Goal: Information Seeking & Learning: Learn about a topic

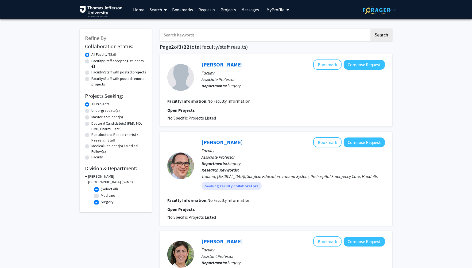
click at [220, 63] on link "[PERSON_NAME]" at bounding box center [222, 64] width 41 height 7
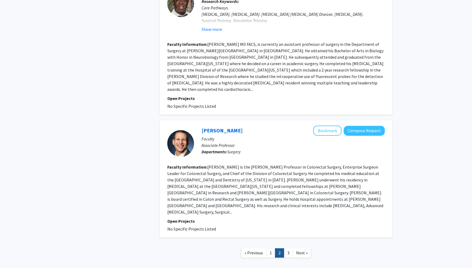
scroll to position [917, 0]
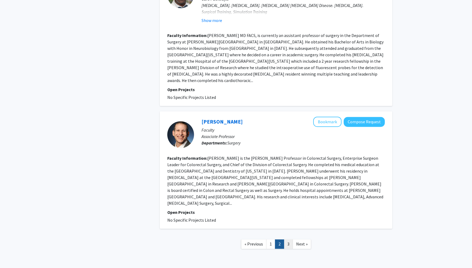
click at [288, 239] on link "3" at bounding box center [288, 243] width 9 height 9
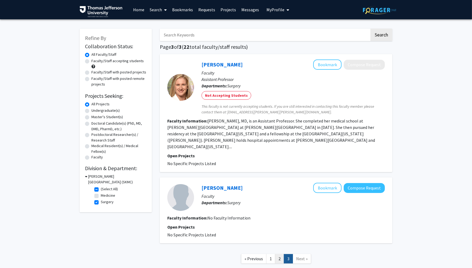
click at [279, 254] on link "2" at bounding box center [279, 258] width 9 height 9
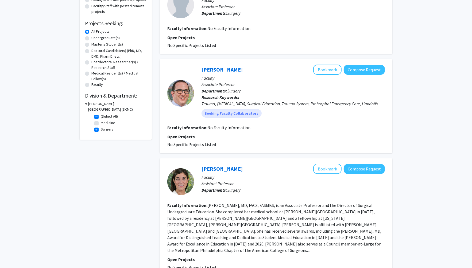
scroll to position [198, 0]
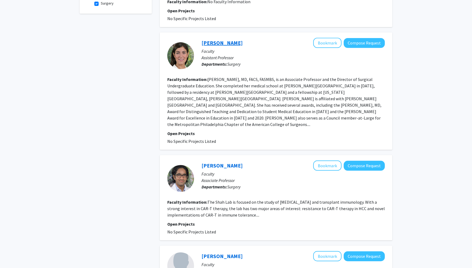
click at [229, 46] on link "[PERSON_NAME]" at bounding box center [222, 42] width 41 height 7
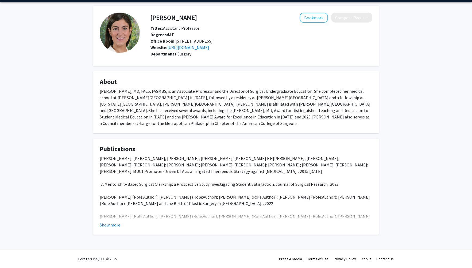
scroll to position [24, 0]
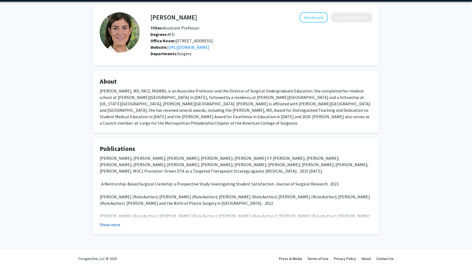
click at [111, 222] on button "Show more" at bounding box center [110, 224] width 21 height 6
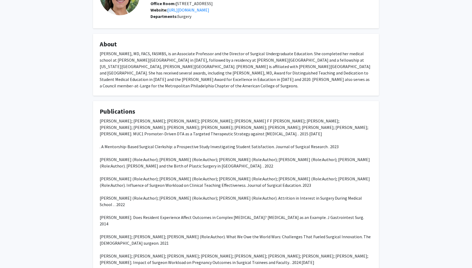
scroll to position [0, 0]
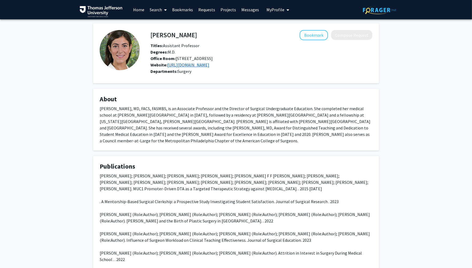
click at [209, 67] on link "[URL][DOMAIN_NAME]" at bounding box center [188, 64] width 42 height 5
click at [257, 42] on div "[PERSON_NAME] Bookmark Compose Request Titles: Assistant Professor Degrees: M.D…" at bounding box center [262, 49] width 230 height 38
click at [140, 9] on link "Home" at bounding box center [139, 9] width 17 height 19
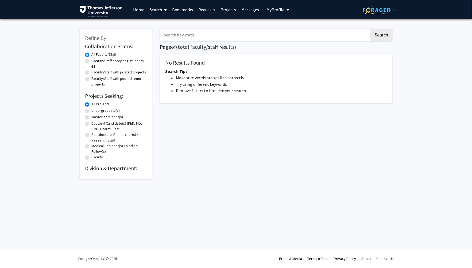
click at [91, 60] on label "Faculty/Staff accepting students" at bounding box center [117, 61] width 52 height 6
click at [91, 60] on input "Faculty/Staff accepting students" at bounding box center [92, 59] width 3 height 3
radio input "true"
click at [91, 124] on label "Doctoral Candidate(s) (PhD, MD, DMD, PharmD, etc.)" at bounding box center [118, 125] width 55 height 11
click at [91, 124] on input "Doctoral Candidate(s) (PhD, MD, DMD, PharmD, etc.)" at bounding box center [92, 121] width 3 height 3
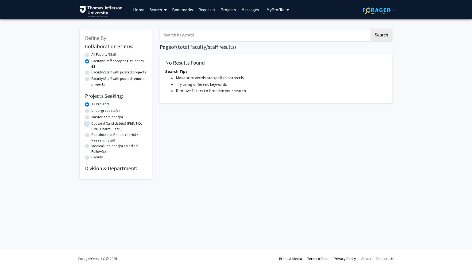
radio input "true"
click at [188, 38] on input "Search Keywords" at bounding box center [265, 35] width 210 height 12
click at [203, 133] on div "Search Page of ( total faculty/staff results) No Results Found Search Tips Make…" at bounding box center [276, 100] width 241 height 155
click at [210, 32] on input "Search Keywords" at bounding box center [265, 35] width 210 height 12
click at [192, 164] on div "Search Page of ( total faculty/staff results) No Results Found Search Tips Make…" at bounding box center [276, 100] width 241 height 155
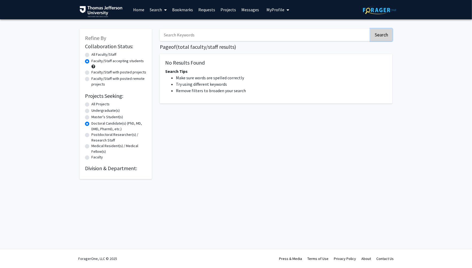
click at [378, 29] on button "Search" at bounding box center [382, 35] width 22 height 12
click at [383, 29] on button "Search" at bounding box center [382, 35] width 22 height 12
click at [191, 41] on div "Search Page of ( total faculty/staff results) No Results Found Search Tips Make…" at bounding box center [276, 100] width 241 height 155
click at [196, 36] on input "Search Keywords" at bounding box center [265, 35] width 210 height 12
type input "anesthesia"
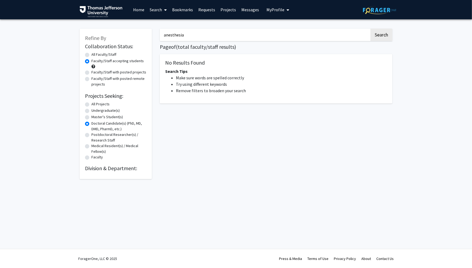
click at [371, 29] on button "Search" at bounding box center [382, 35] width 22 height 12
click at [377, 33] on button "Search" at bounding box center [382, 35] width 22 height 12
click at [110, 170] on h2 "Division & Department:" at bounding box center [116, 168] width 62 height 6
drag, startPoint x: 191, startPoint y: 36, endPoint x: 116, endPoint y: 32, distance: 75.0
click at [116, 32] on div "Refine By Collaboration Status: Collaboration Status All Faculty/Staff Collabor…" at bounding box center [236, 100] width 321 height 155
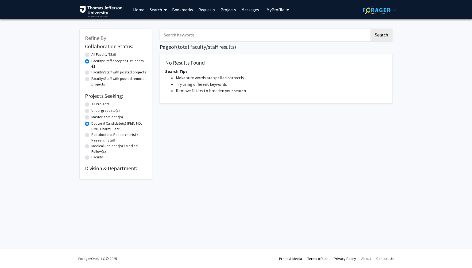
click at [206, 69] on div "No Results Found Search Tips Make sure words are spelled correctly Try using di…" at bounding box center [276, 78] width 233 height 49
click at [383, 30] on button "Search" at bounding box center [382, 35] width 22 height 12
click at [356, 209] on div "Skip navigation Home Search Bookmarks Requests Projects Messages My Profile [PE…" at bounding box center [236, 134] width 472 height 268
click at [382, 36] on button "Search" at bounding box center [382, 35] width 22 height 12
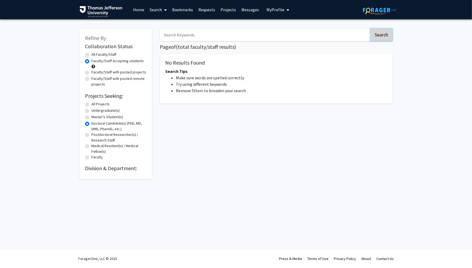
click at [381, 33] on button "Search" at bounding box center [382, 35] width 22 height 12
click at [140, 9] on link "Home" at bounding box center [139, 9] width 17 height 19
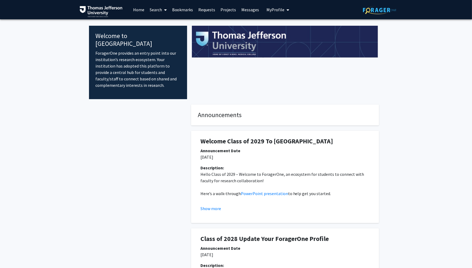
scroll to position [14, 0]
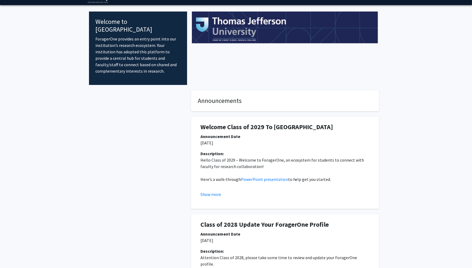
click at [185, 173] on div at bounding box center [138, 212] width 98 height 245
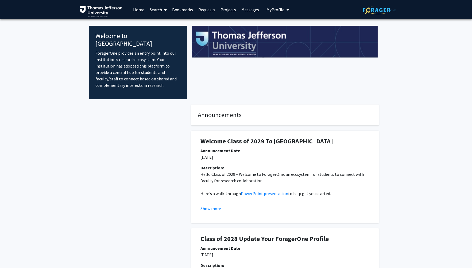
click at [154, 8] on link "Search" at bounding box center [158, 9] width 22 height 19
click at [170, 23] on span "Faculty/Staff" at bounding box center [166, 24] width 39 height 11
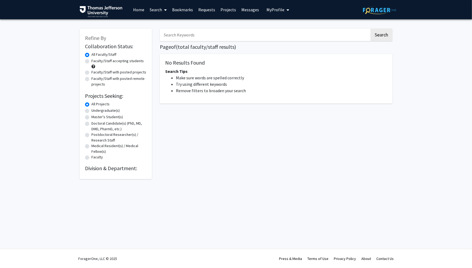
click at [91, 61] on label "Faculty/Staff accepting students" at bounding box center [117, 61] width 52 height 6
click at [91, 61] on input "Faculty/Staff accepting students" at bounding box center [92, 59] width 3 height 3
radio input "true"
click at [382, 29] on button "Search" at bounding box center [382, 35] width 22 height 12
click at [383, 30] on button "Search" at bounding box center [382, 35] width 22 height 12
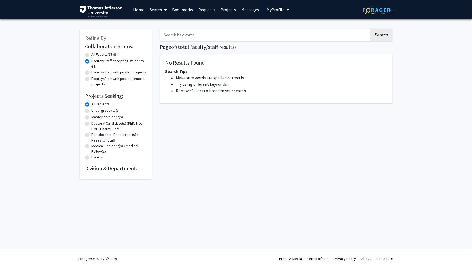
click at [91, 54] on label "All Faculty/Staff" at bounding box center [103, 55] width 25 height 6
click at [91, 54] on input "All Faculty/Staff" at bounding box center [92, 53] width 3 height 3
radio input "true"
click at [382, 33] on button "Search" at bounding box center [382, 35] width 22 height 12
click at [384, 37] on button "Search" at bounding box center [382, 35] width 22 height 12
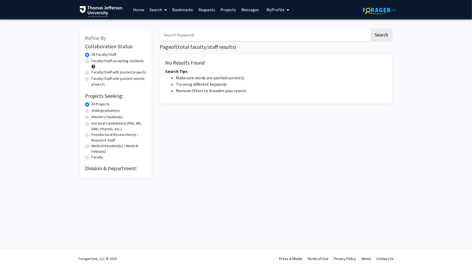
click at [89, 121] on div "Doctoral Candidate(s) (PhD, MD, DMD, PharmD, etc.)" at bounding box center [116, 125] width 62 height 11
click at [91, 124] on label "Doctoral Candidate(s) (PhD, MD, DMD, PharmD, etc.)" at bounding box center [118, 125] width 55 height 11
click at [91, 124] on input "Doctoral Candidate(s) (PhD, MD, DMD, PharmD, etc.)" at bounding box center [92, 121] width 3 height 3
radio input "true"
click at [391, 32] on button "Search" at bounding box center [382, 35] width 22 height 12
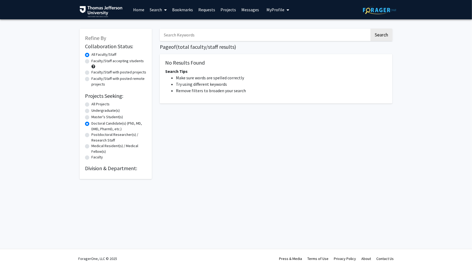
click at [91, 104] on label "All Projects" at bounding box center [100, 104] width 18 height 6
click at [91, 104] on input "All Projects" at bounding box center [92, 102] width 3 height 3
radio input "true"
click at [382, 38] on button "Search" at bounding box center [382, 35] width 22 height 12
click at [212, 43] on div "Search Page of ( total faculty/staff results) No Results Found Search Tips Make…" at bounding box center [276, 100] width 241 height 155
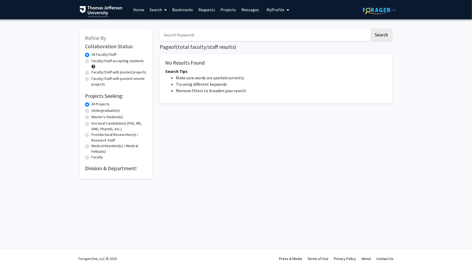
click at [212, 40] on input "Search Keywords" at bounding box center [265, 35] width 210 height 12
click at [214, 151] on div "Search Page of ( total faculty/staff results) No Results Found Search Tips Make…" at bounding box center [276, 100] width 241 height 155
click at [105, 171] on h2 "Division & Department:" at bounding box center [116, 168] width 62 height 6
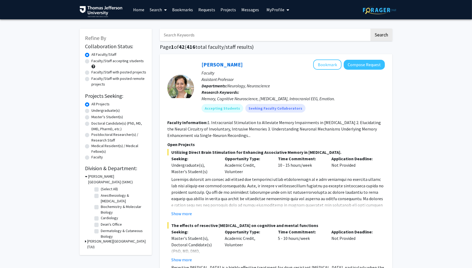
click at [101, 195] on label "Anesthesiology & Perioperative Medicine" at bounding box center [123, 197] width 44 height 11
click at [101, 195] on input "Anesthesiology & Perioperative Medicine" at bounding box center [102, 193] width 3 height 3
checkbox input "true"
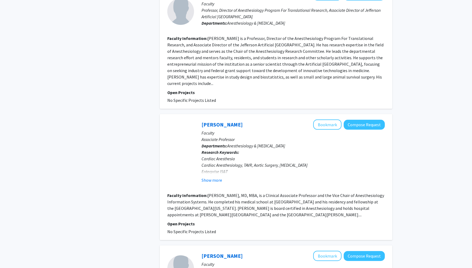
scroll to position [281, 0]
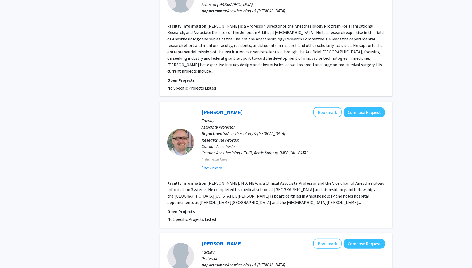
drag, startPoint x: 370, startPoint y: 83, endPoint x: 399, endPoint y: 86, distance: 28.7
click at [398, 86] on div "Refine By Collaboration Status: Collaboration Status All Faculty/Staff Collabor…" at bounding box center [236, 211] width 472 height 946
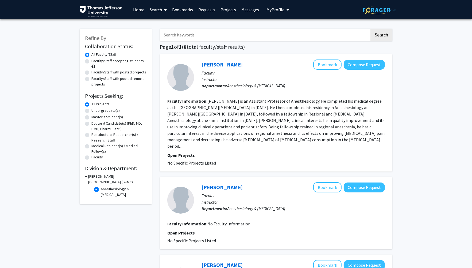
click at [96, 186] on fg-checkbox "Anesthesiology & Perioperative Medicine Anesthesiology & Perioperative Medicine" at bounding box center [119, 191] width 51 height 11
click at [101, 190] on label "Anesthesiology & Perioperative Medicine" at bounding box center [123, 191] width 44 height 11
click at [101, 189] on input "Anesthesiology & Perioperative Medicine" at bounding box center [102, 187] width 3 height 3
checkbox input "false"
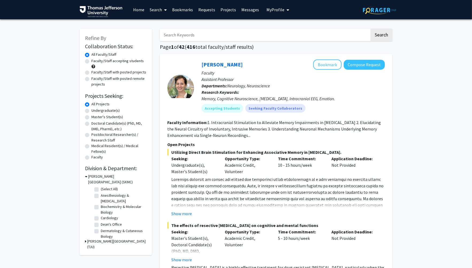
scroll to position [1, 0]
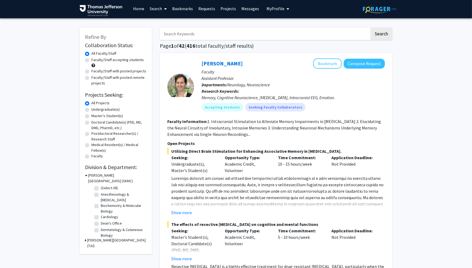
click at [101, 193] on label "Anesthesiology & Perioperative Medicine" at bounding box center [123, 196] width 44 height 11
click at [101, 193] on input "Anesthesiology & Perioperative Medicine" at bounding box center [102, 192] width 3 height 3
checkbox input "true"
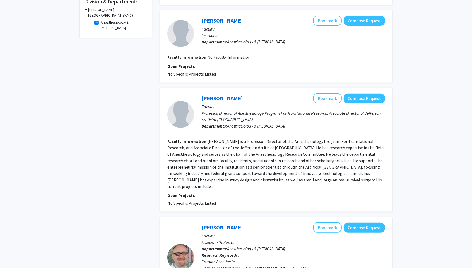
scroll to position [262, 0]
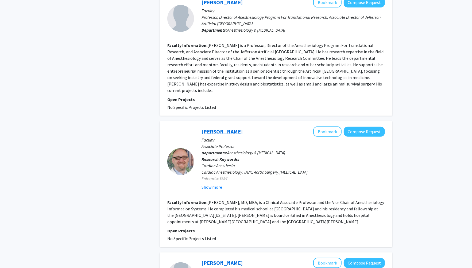
click at [216, 128] on link "Kent Berg" at bounding box center [222, 131] width 41 height 7
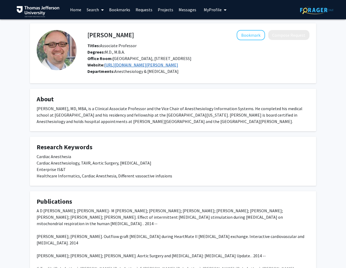
click at [120, 67] on link "https://www.jefferson.edu/academics/colleges-schools-institutes/skmc/department…" at bounding box center [141, 64] width 74 height 5
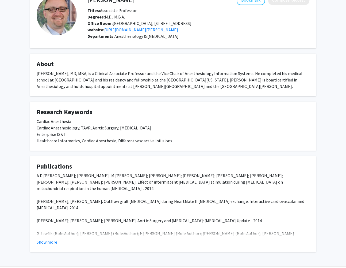
scroll to position [35, 0]
drag, startPoint x: 172, startPoint y: 80, endPoint x: 235, endPoint y: 78, distance: 63.2
click at [235, 78] on div "Kent B. Berg, MD, MBA, is a Clinical Associate Professor and the Vice Chair of …" at bounding box center [173, 79] width 273 height 19
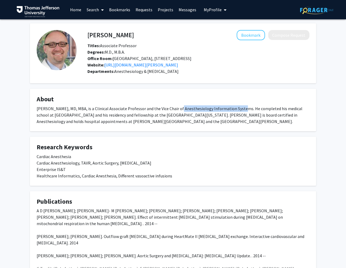
click at [203, 115] on div "Kent B. Berg, MD, MBA, is a Clinical Associate Professor and the Vice Chair of …" at bounding box center [173, 114] width 273 height 19
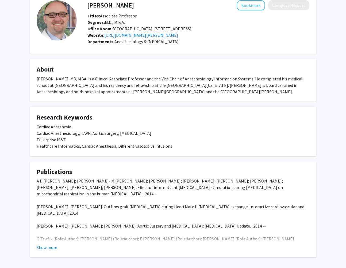
scroll to position [65, 0]
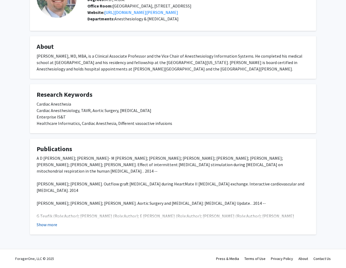
click at [54, 223] on button "Show more" at bounding box center [47, 224] width 21 height 6
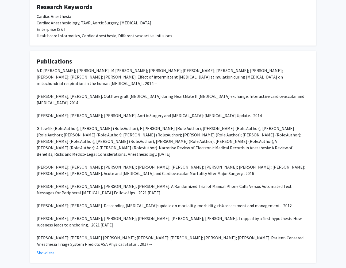
scroll to position [166, 0]
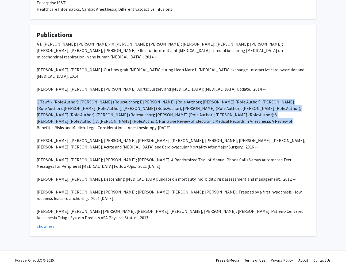
drag, startPoint x: 160, startPoint y: 128, endPoint x: 13, endPoint y: 106, distance: 148.9
click at [13, 106] on div "Kent Berg Bookmark Compose Request Titles: Associate Professor Degrees: M.D., M…" at bounding box center [173, 53] width 346 height 400
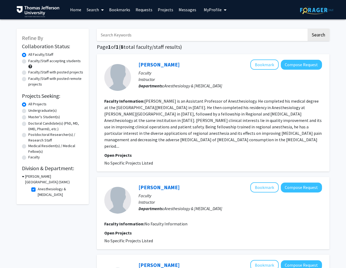
click at [180, 35] on input "Search Keywords" at bounding box center [202, 35] width 210 height 12
type input "anirrudh"
click at [308, 29] on button "Search" at bounding box center [319, 35] width 22 height 12
checkbox input "false"
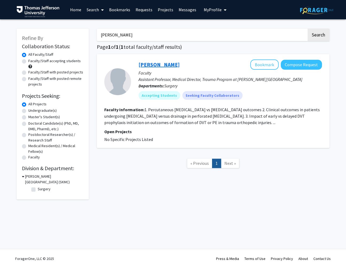
click at [163, 63] on link "Anirrudh Kohil" at bounding box center [159, 64] width 41 height 7
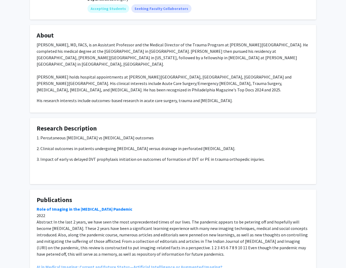
scroll to position [119, 0]
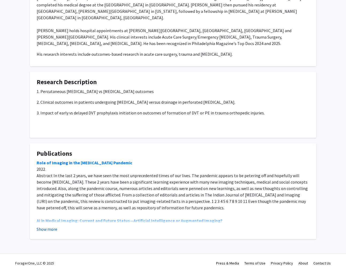
click at [54, 226] on button "Show more" at bounding box center [47, 229] width 21 height 6
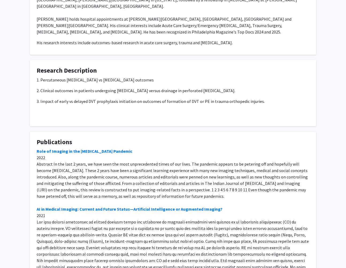
scroll to position [136, 0]
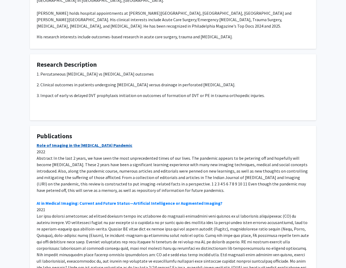
click at [95, 142] on link "Role of Imaging in the COVID-19 Pandemic" at bounding box center [85, 144] width 96 height 5
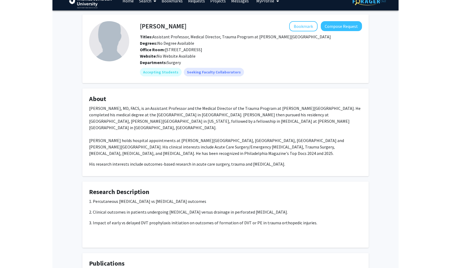
scroll to position [0, 0]
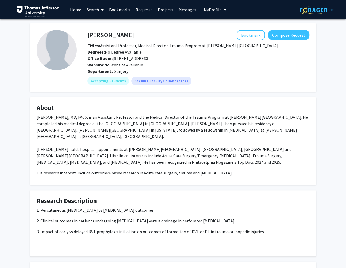
click at [142, 169] on p "His research interests include outcomes-based research in acute care surgery, t…" at bounding box center [173, 172] width 273 height 6
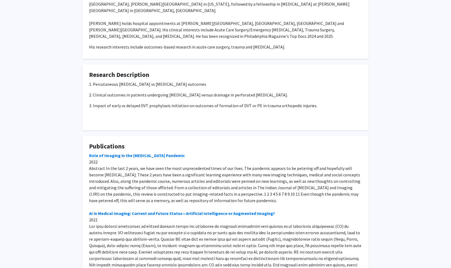
scroll to position [188, 0]
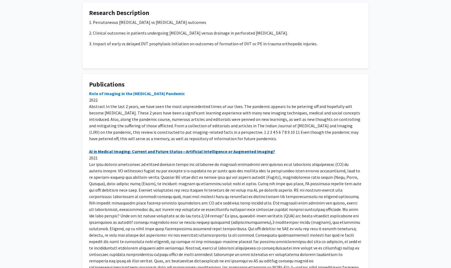
click at [132, 148] on link "AI in Medical Imaging: Current and Future Status—Artificial Intelligence or Aug…" at bounding box center [182, 150] width 186 height 5
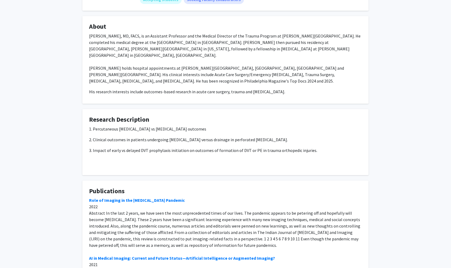
scroll to position [0, 0]
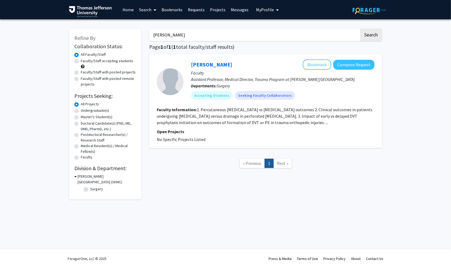
click at [281, 156] on nav "« Previous 1 Next »" at bounding box center [265, 164] width 233 height 22
click at [282, 170] on nav "« Previous 1 Next »" at bounding box center [265, 164] width 233 height 22
click at [282, 162] on span "Next »" at bounding box center [283, 162] width 12 height 5
drag, startPoint x: 207, startPoint y: 40, endPoint x: 146, endPoint y: 36, distance: 61.1
click at [146, 36] on div "anirrudh Search Page 1 of 1 ( 1 total faculty/staff results) Anirrudh Kohil Boo…" at bounding box center [265, 111] width 241 height 176
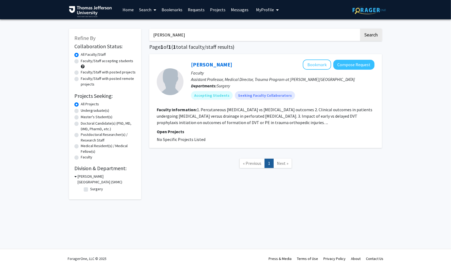
click at [360, 29] on button "Search" at bounding box center [371, 35] width 22 height 12
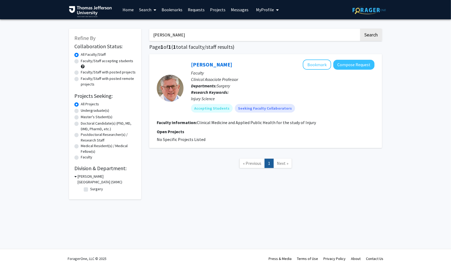
type input "stanton miller"
click at [360, 29] on button "Search" at bounding box center [371, 35] width 22 height 12
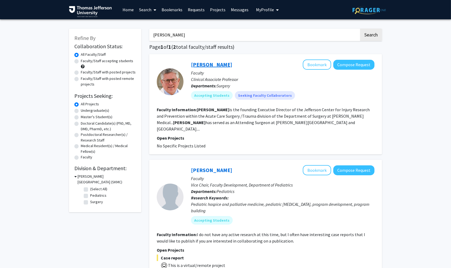
click at [219, 62] on link "Stanton Miller" at bounding box center [211, 64] width 41 height 7
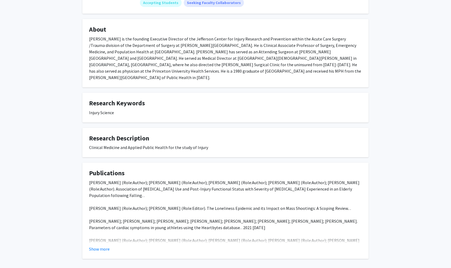
scroll to position [96, 0]
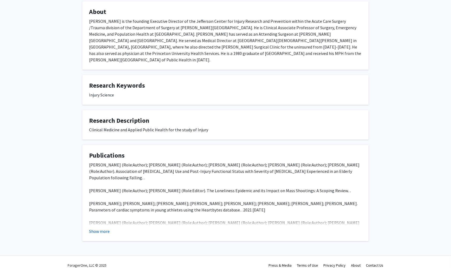
click at [101, 228] on button "Show more" at bounding box center [99, 231] width 21 height 6
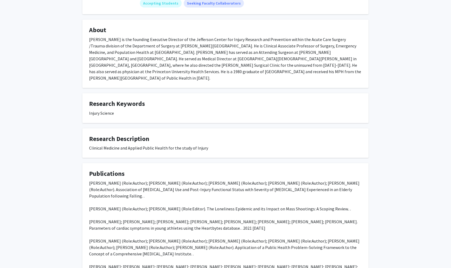
scroll to position [0, 0]
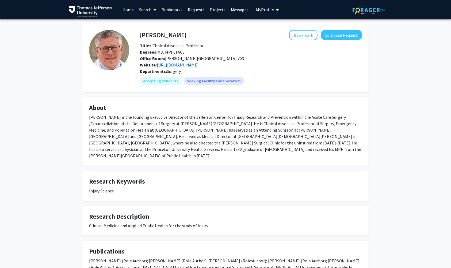
click at [186, 65] on link "https://research.jefferson.edu/injury-research-prevention-center.html" at bounding box center [178, 64] width 42 height 5
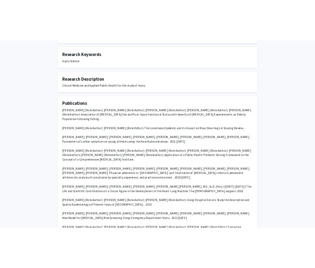
scroll to position [211, 0]
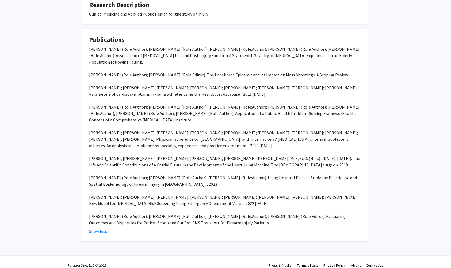
drag, startPoint x: 242, startPoint y: 89, endPoint x: 100, endPoint y: 90, distance: 142.3
click at [100, 90] on div "Maxwell Martin (Role:Author); Joshua Marks (Role:Author); Deanna Brown (Role:Au…" at bounding box center [225, 136] width 273 height 180
click at [131, 101] on div "Maxwell Martin (Role:Author); Joshua Marks (Role:Author); Deanna Brown (Role:Au…" at bounding box center [225, 136] width 273 height 180
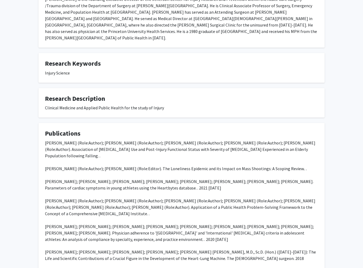
scroll to position [128, 0]
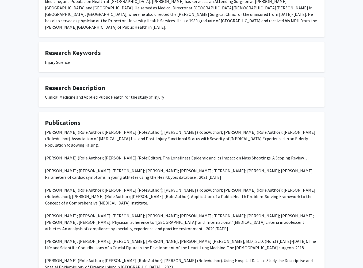
drag, startPoint x: 199, startPoint y: 171, endPoint x: 52, endPoint y: 154, distance: 147.7
click at [52, 154] on div "Maxwell Martin (Role:Author); Joshua Marks (Role:Author); Deanna Brown (Role:Au…" at bounding box center [181, 219] width 273 height 180
click at [71, 169] on div "Maxwell Martin (Role:Author); Joshua Marks (Role:Author); Deanna Brown (Role:Au…" at bounding box center [181, 219] width 273 height 180
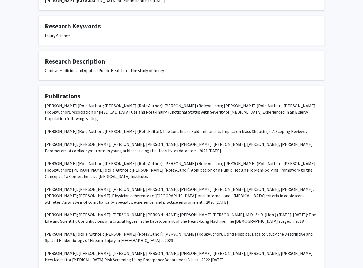
scroll to position [155, 0]
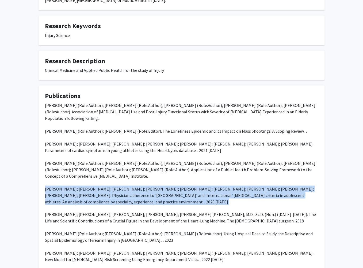
drag, startPoint x: 122, startPoint y: 198, endPoint x: 29, endPoint y: 183, distance: 93.5
click at [29, 183] on div "Stanton Miller Bookmark Compose Request Titles: Clinical Associate Professor De…" at bounding box center [181, 89] width 363 height 450
click at [88, 204] on div "Maxwell Martin (Role:Author); Joshua Marks (Role:Author); Deanna Brown (Role:Au…" at bounding box center [181, 192] width 273 height 180
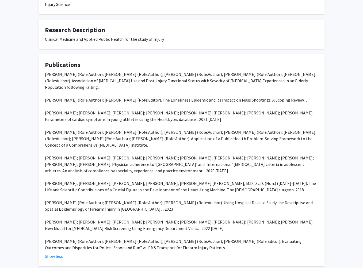
scroll to position [211, 0]
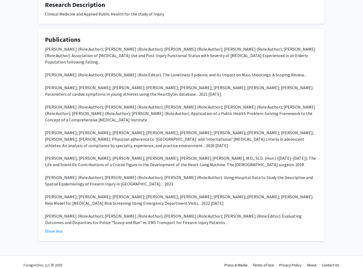
drag, startPoint x: 146, startPoint y: 178, endPoint x: 49, endPoint y: 169, distance: 97.6
click at [49, 169] on div "Maxwell Martin (Role:Author); Joshua Marks (Role:Author); Deanna Brown (Role:Au…" at bounding box center [181, 136] width 273 height 180
click at [155, 166] on div "Maxwell Martin (Role:Author); Joshua Marks (Role:Author); Deanna Brown (Role:Au…" at bounding box center [181, 136] width 273 height 180
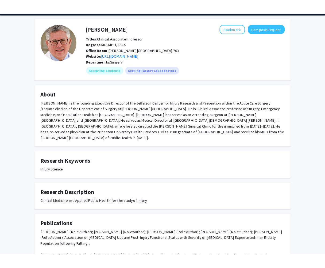
scroll to position [44, 0]
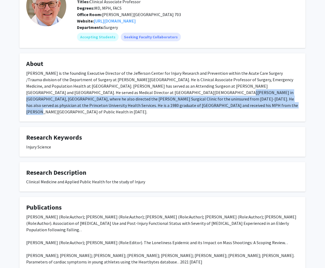
drag, startPoint x: 121, startPoint y: 105, endPoint x: 107, endPoint y: 94, distance: 17.5
click at [107, 94] on div "Dr. Miller is the founding Executive Director of the Jefferson Center for Injur…" at bounding box center [162, 92] width 273 height 45
click at [129, 103] on div "Dr. Miller is the founding Executive Director of the Jefferson Center for Injur…" at bounding box center [162, 92] width 273 height 45
drag, startPoint x: 129, startPoint y: 103, endPoint x: 106, endPoint y: 91, distance: 25.6
click at [106, 91] on div "Dr. Miller is the founding Executive Director of the Jefferson Center for Injur…" at bounding box center [162, 92] width 273 height 45
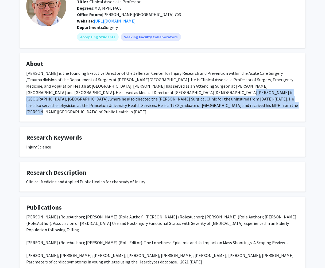
click at [122, 105] on div "Dr. Miller is the founding Executive Director of the Jefferson Center for Injur…" at bounding box center [162, 92] width 273 height 45
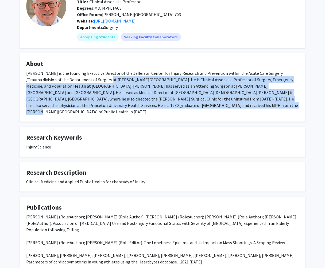
drag, startPoint x: 123, startPoint y: 103, endPoint x: 79, endPoint y: 81, distance: 49.1
click at [78, 81] on div "Dr. Miller is the founding Executive Director of the Jefferson Center for Injur…" at bounding box center [162, 92] width 273 height 45
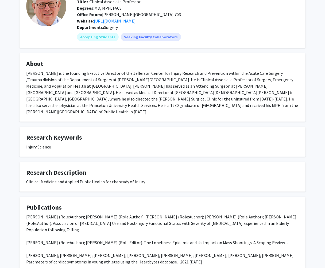
click at [136, 127] on fg-card "Research Keywords Injury Science" at bounding box center [163, 142] width 286 height 30
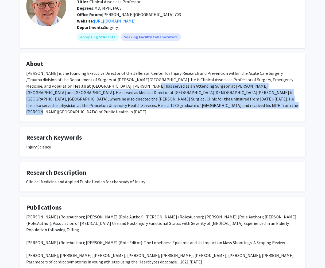
drag, startPoint x: 136, startPoint y: 107, endPoint x: 84, endPoint y: 88, distance: 55.0
click at [84, 88] on div "Dr. Miller is the founding Executive Director of the Jefferson Center for Injur…" at bounding box center [162, 92] width 273 height 45
click at [109, 102] on div "Dr. Miller is the founding Executive Director of the Jefferson Center for Injur…" at bounding box center [162, 92] width 273 height 45
